Goal: Task Accomplishment & Management: Use online tool/utility

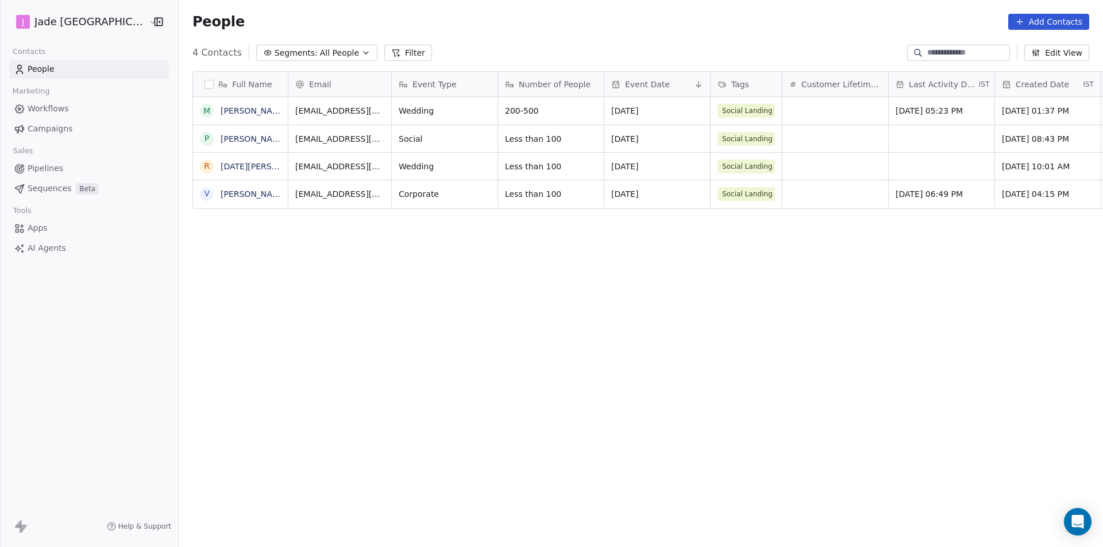
scroll to position [473, 939]
click at [228, 415] on div "Full Name M Manuel Fernandes P Pavithra Iyer R Raja AShmullah V Vitthal Jadhav …" at bounding box center [641, 303] width 924 height 482
click at [89, 25] on html "J Jade Mumbai Contacts People Marketing Workflows Campaigns Sales Pipelines Seq…" at bounding box center [551, 273] width 1103 height 547
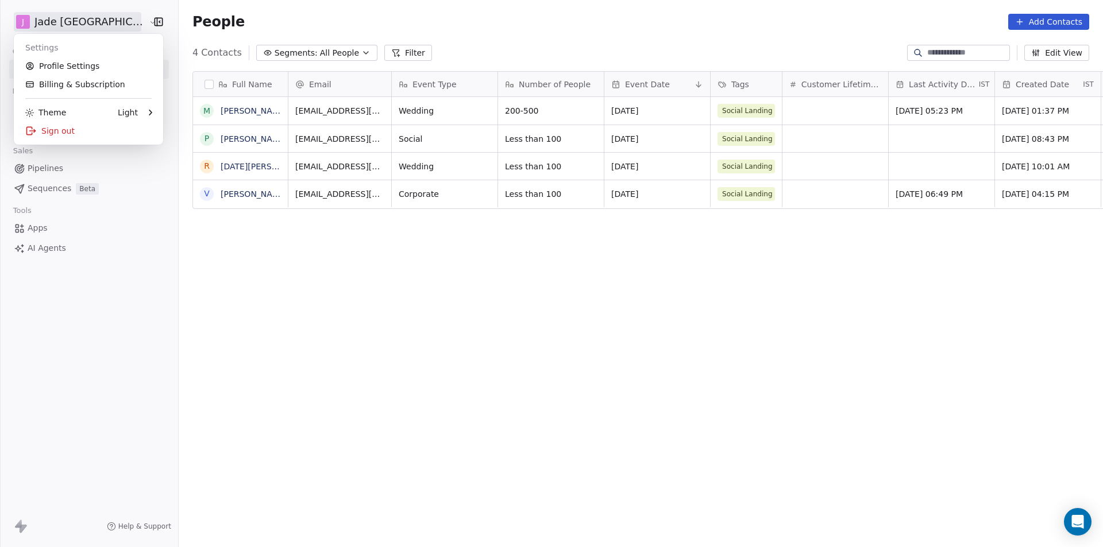
click at [623, 168] on html "J Jade Mumbai Contacts People Marketing Workflows Campaigns Sales Pipelines Seq…" at bounding box center [551, 273] width 1103 height 547
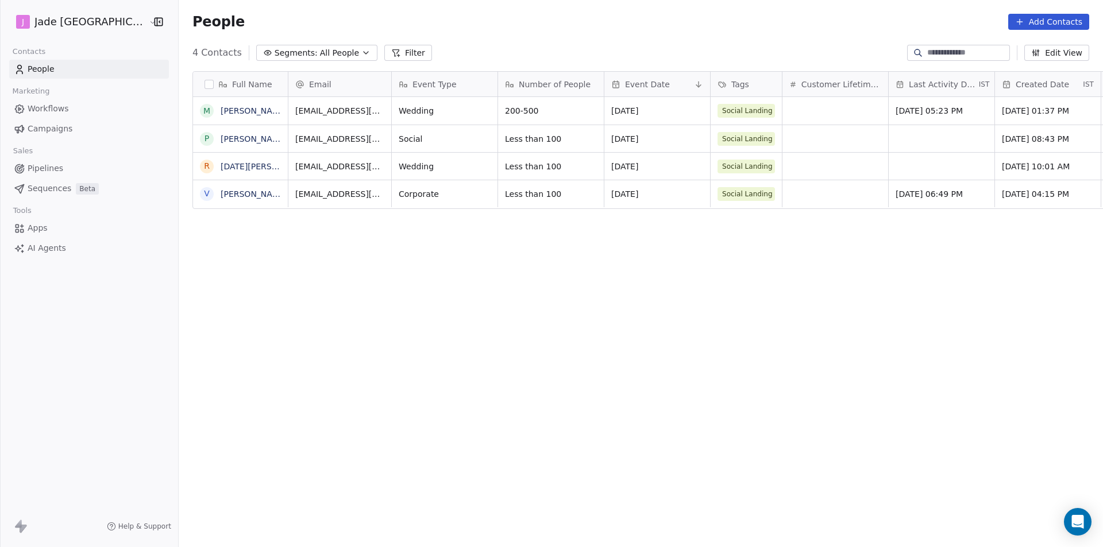
click at [29, 525] on div "Help & Support" at bounding box center [89, 526] width 178 height 41
click at [18, 531] on icon at bounding box center [21, 527] width 14 height 14
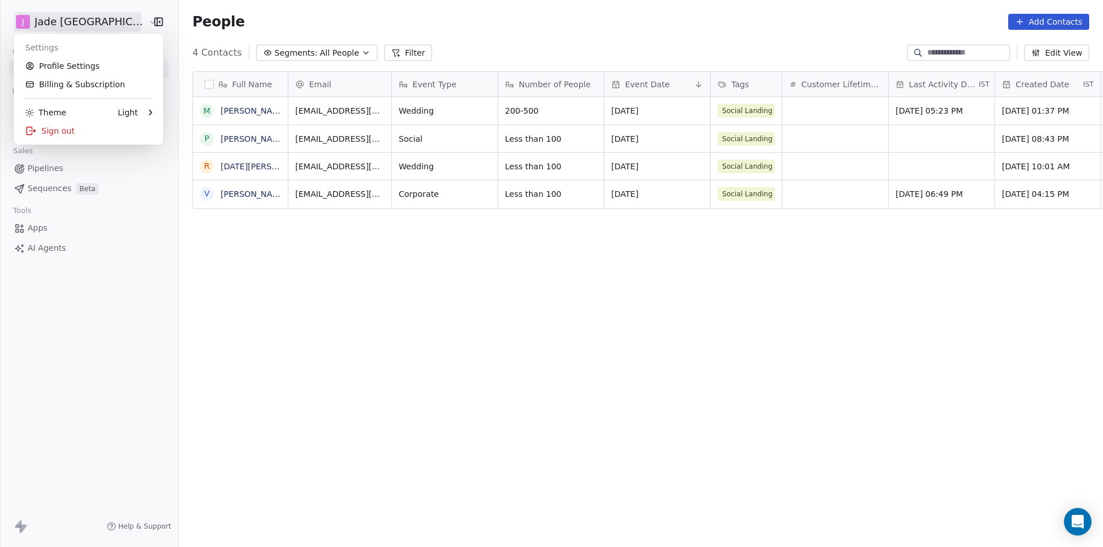
click at [92, 29] on html "J Jade Mumbai Contacts People Marketing Workflows Campaigns Sales Pipelines Seq…" at bounding box center [551, 273] width 1103 height 547
click at [74, 66] on link "Profile Settings" at bounding box center [88, 66] width 140 height 18
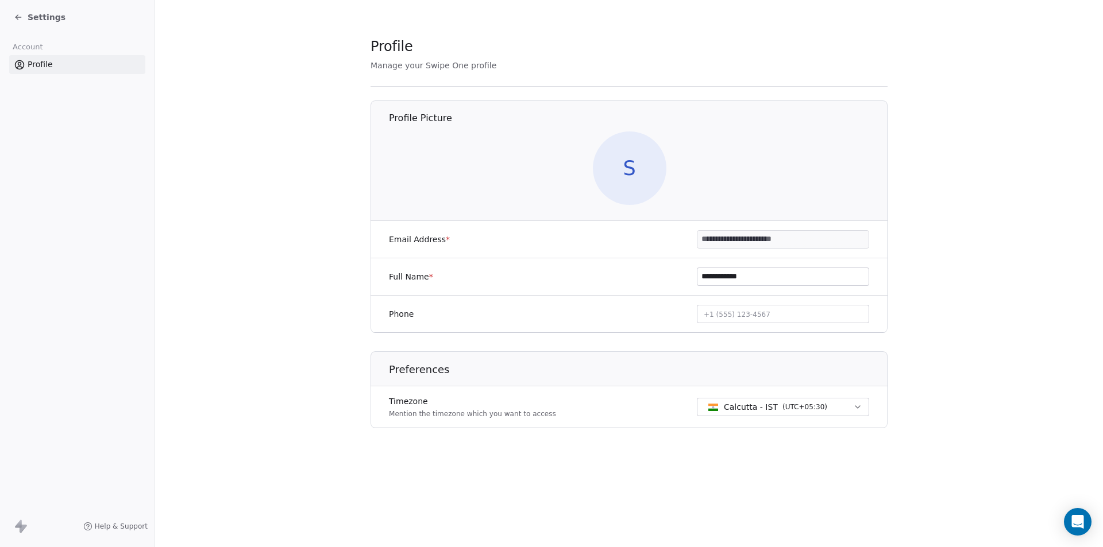
click at [21, 6] on div "Settings" at bounding box center [77, 17] width 154 height 34
click at [21, 18] on icon at bounding box center [18, 17] width 9 height 9
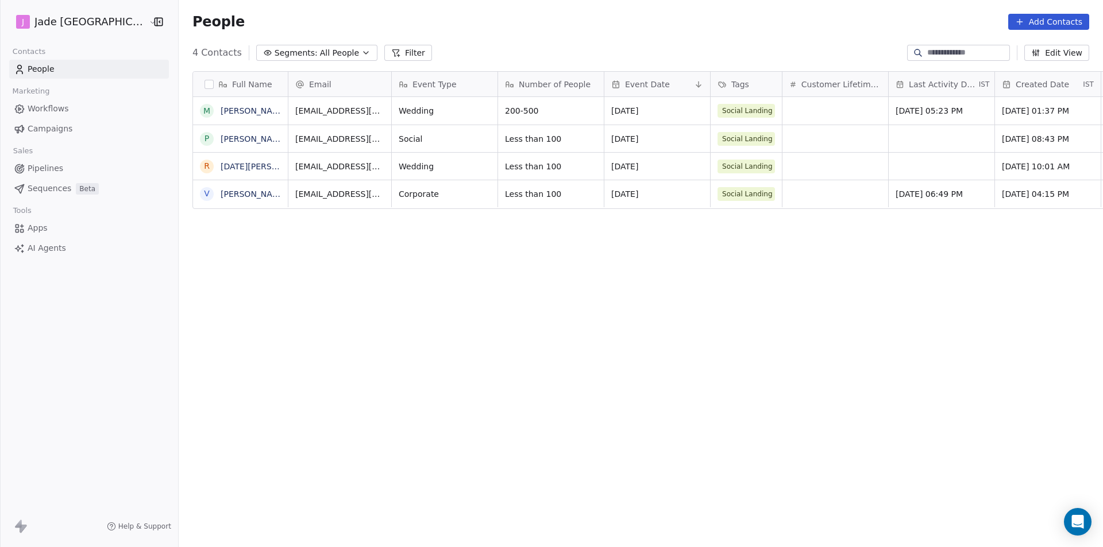
scroll to position [473, 939]
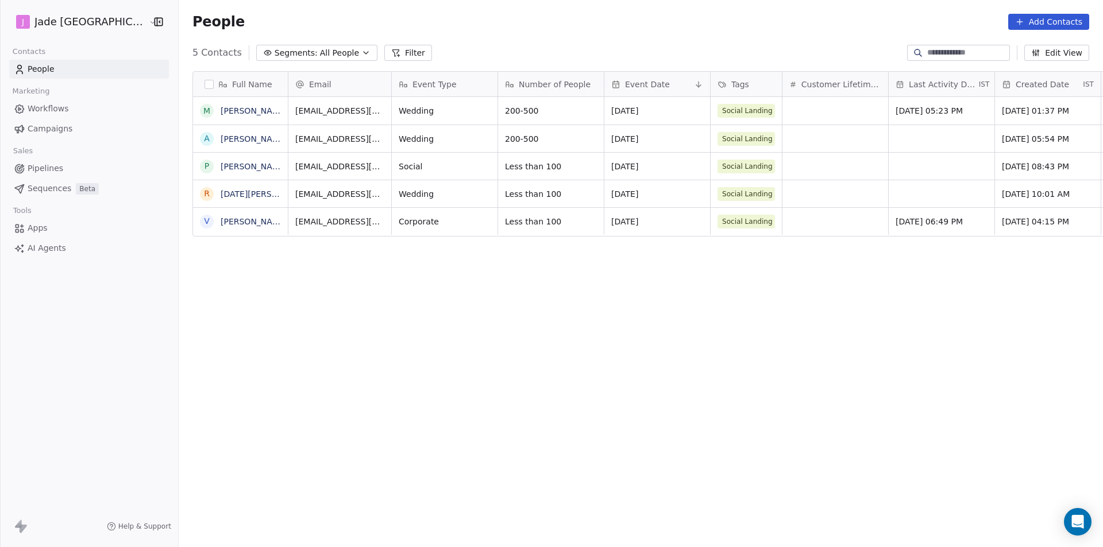
click at [26, 180] on link "Sequences Beta" at bounding box center [89, 188] width 160 height 19
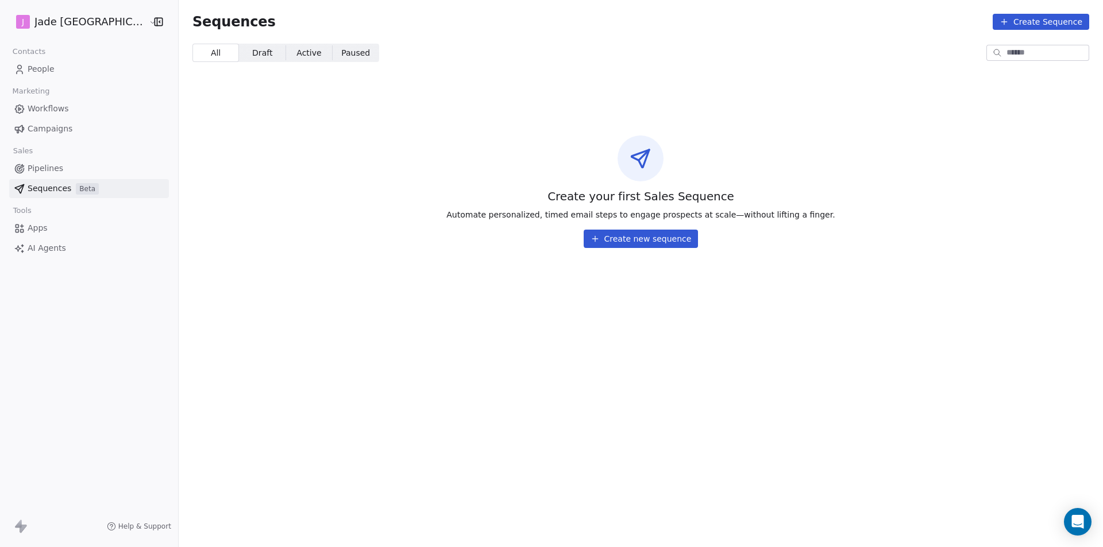
click at [661, 238] on button "Create new sequence" at bounding box center [640, 239] width 115 height 18
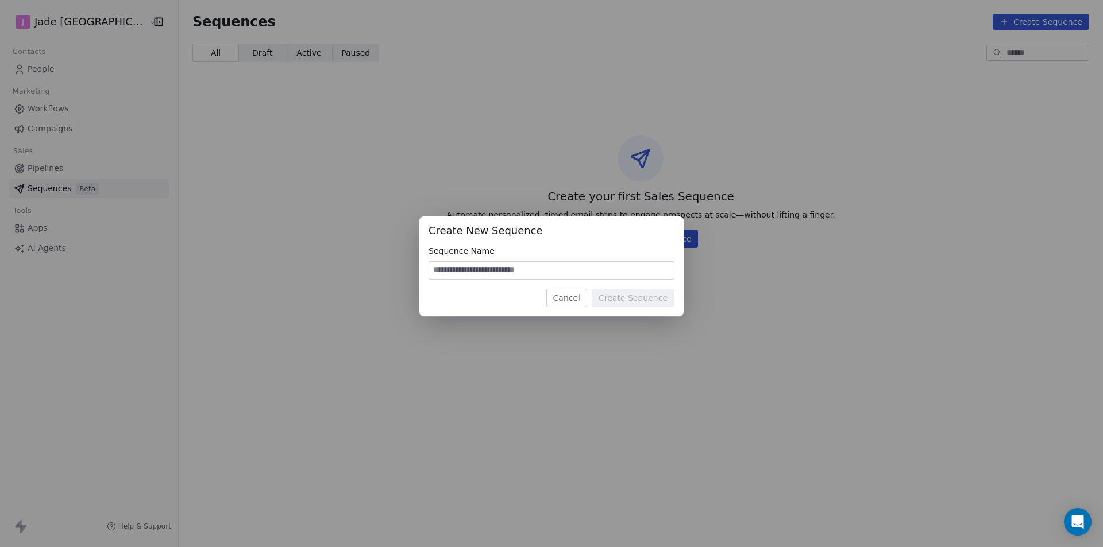
click at [492, 275] on input at bounding box center [551, 270] width 245 height 17
type input "*******"
click at [608, 303] on button "Create Sequence" at bounding box center [633, 298] width 83 height 18
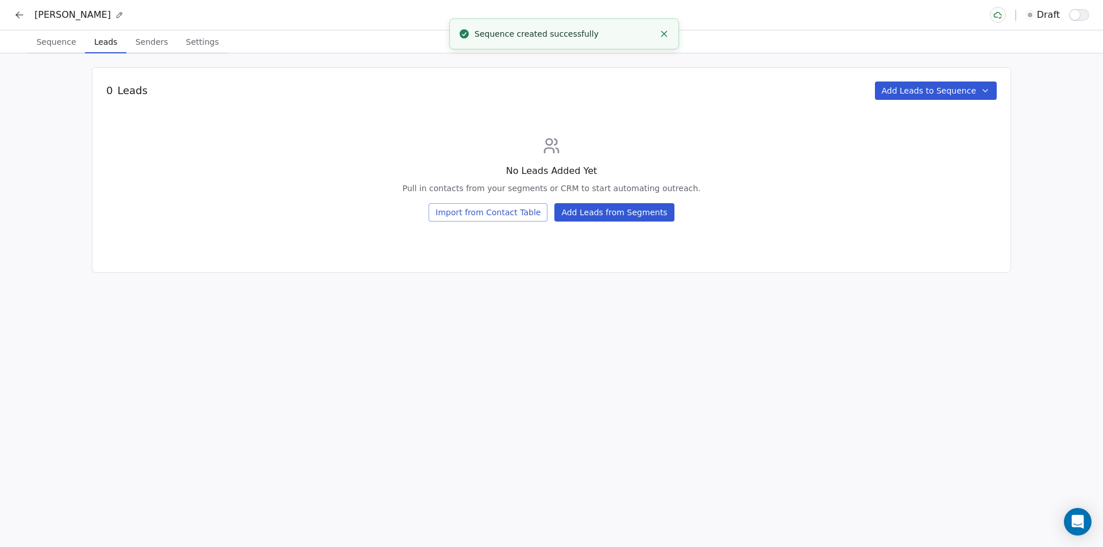
click at [98, 48] on span "Leads" at bounding box center [106, 42] width 32 height 16
click at [930, 82] on button "Add Leads to Sequence" at bounding box center [936, 91] width 122 height 18
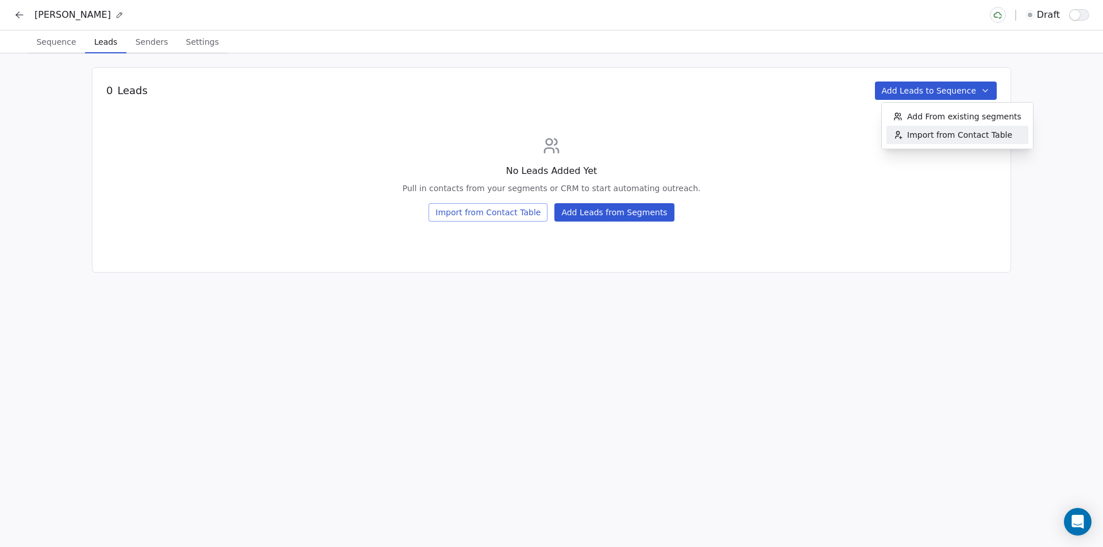
click at [522, 208] on html "Khusboo draft Sequence Sequence Leads Leads Senders Senders Settings Settings 0…" at bounding box center [551, 273] width 1103 height 547
click at [530, 217] on button "Import from Contact Table" at bounding box center [487, 212] width 119 height 18
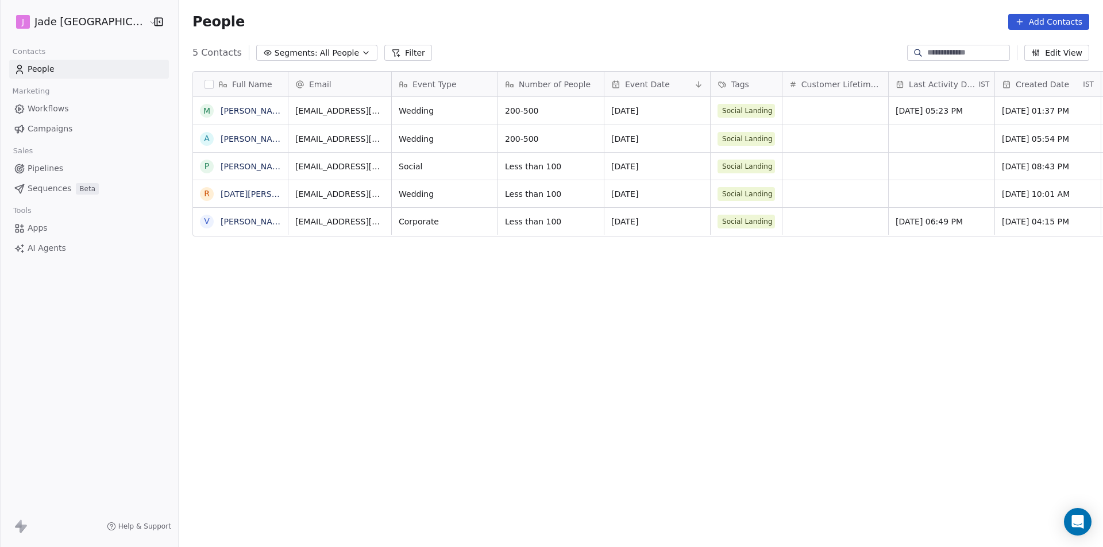
scroll to position [473, 939]
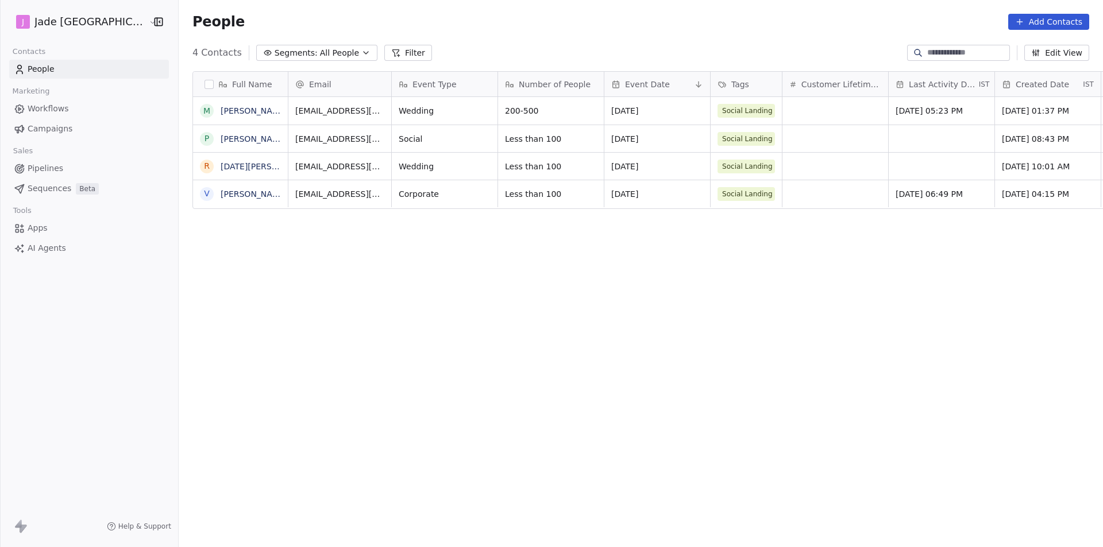
scroll to position [473, 939]
